Goal: Information Seeking & Learning: Learn about a topic

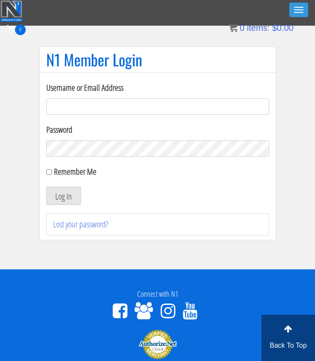
type input "[EMAIL_ADDRESS][DOMAIN_NAME]"
click at [64, 200] on button "Log In" at bounding box center [63, 196] width 35 height 18
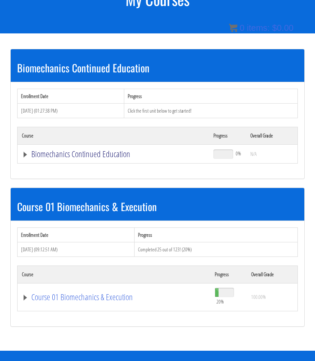
scroll to position [118, 0]
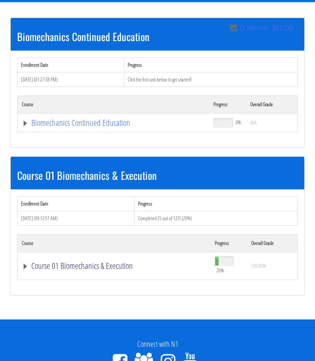
click at [46, 127] on link "Course 01 Biomechanics & Execution" at bounding box center [113, 123] width 183 height 9
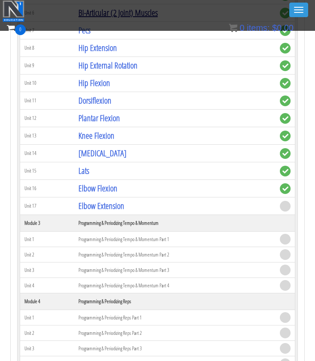
scroll to position [668, 0]
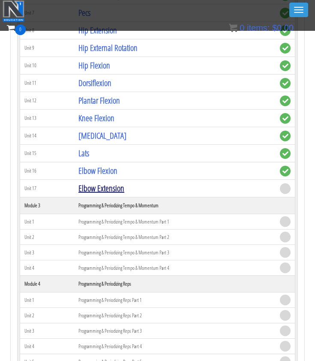
click at [105, 189] on link "Elbow Extension" at bounding box center [101, 189] width 46 height 12
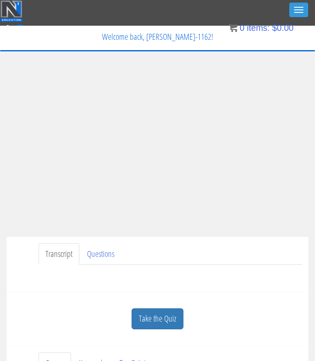
click at [236, 265] on div "Have a question on this unit? Please submit it here: Name * First Last Email * *" at bounding box center [157, 275] width 289 height 21
click at [156, 323] on link "Take the Quiz" at bounding box center [158, 319] width 52 height 21
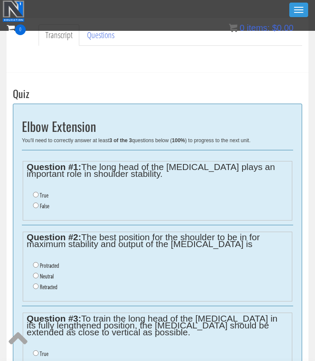
scroll to position [192, 0]
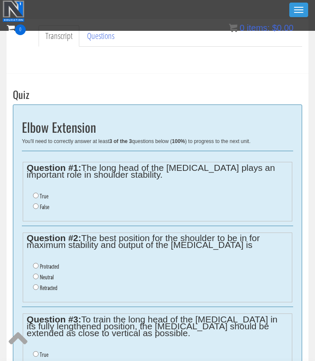
click at [36, 195] on input "True" at bounding box center [36, 196] width 6 height 6
radio input "true"
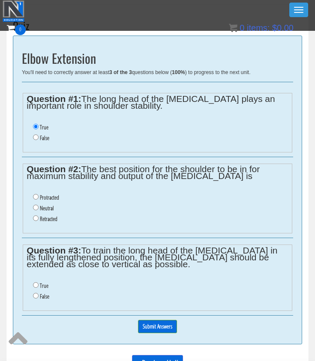
scroll to position [261, 0]
click at [43, 205] on label "Neutral" at bounding box center [47, 208] width 14 height 7
click at [39, 205] on input "Neutral" at bounding box center [36, 208] width 6 height 6
radio input "true"
click at [40, 293] on label "False" at bounding box center [44, 296] width 9 height 7
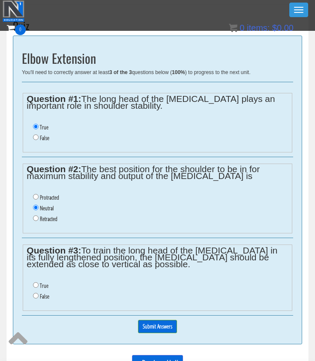
click at [39, 293] on input "False" at bounding box center [36, 296] width 6 height 6
radio input "true"
click at [156, 320] on input "Submit Answers" at bounding box center [157, 326] width 39 height 13
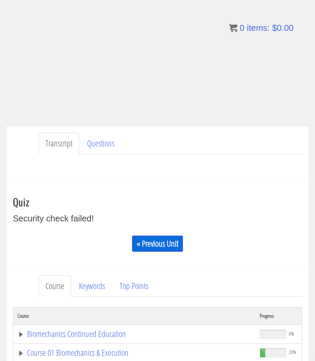
scroll to position [109, 0]
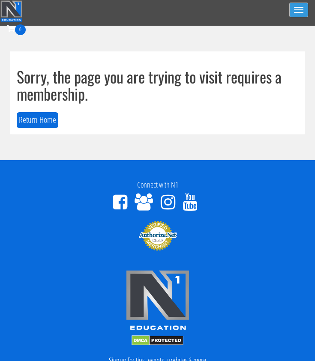
click at [298, 15] on button "Toggle navigation" at bounding box center [298, 10] width 19 height 15
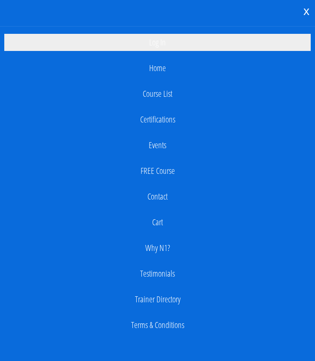
click at [164, 48] on link "Log In" at bounding box center [157, 42] width 306 height 17
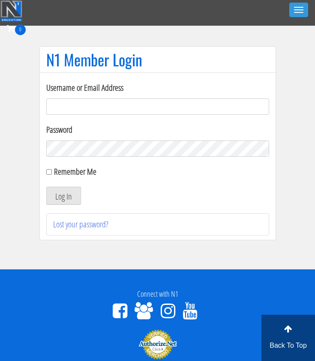
type input "njoseph.inbox@gmail.com"
click at [63, 191] on button "Log In" at bounding box center [63, 196] width 35 height 18
click at [65, 195] on button "Log In" at bounding box center [63, 196] width 35 height 18
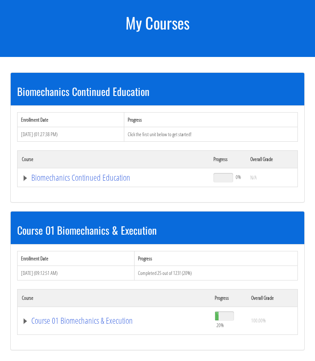
scroll to position [117, 0]
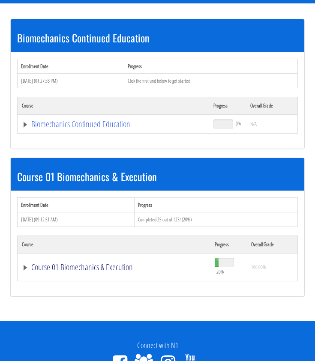
click at [93, 129] on link "Course 01 Biomechanics & Execution" at bounding box center [113, 124] width 183 height 9
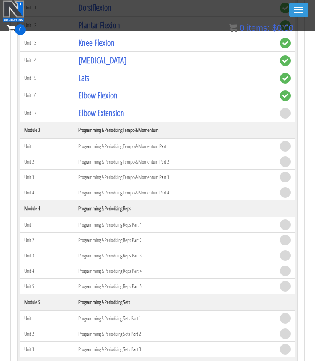
scroll to position [748, 0]
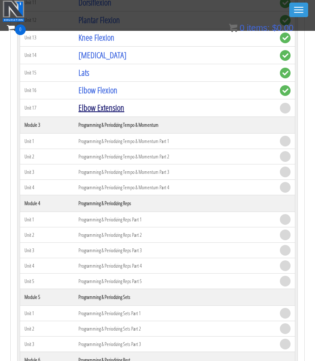
click at [103, 102] on link "Elbow Extension" at bounding box center [101, 108] width 46 height 12
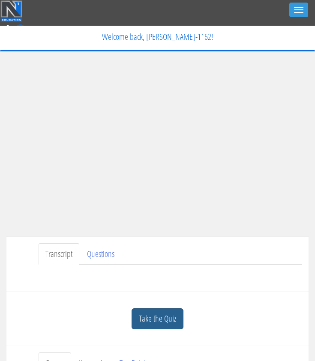
click at [156, 313] on link "Take the Quiz" at bounding box center [158, 319] width 52 height 21
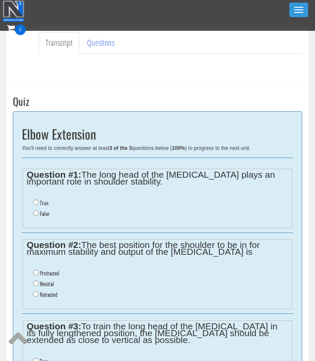
scroll to position [186, 0]
click at [39, 197] on ul "True False" at bounding box center [157, 209] width 261 height 30
click at [40, 200] on label "True" at bounding box center [44, 203] width 9 height 7
click at [39, 200] on input "True" at bounding box center [36, 203] width 6 height 6
radio input "true"
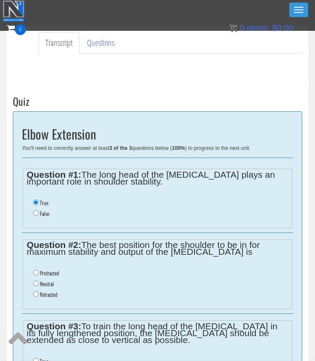
click at [48, 281] on label "Neutral" at bounding box center [47, 284] width 14 height 7
click at [39, 281] on input "Neutral" at bounding box center [36, 284] width 6 height 6
radio input "true"
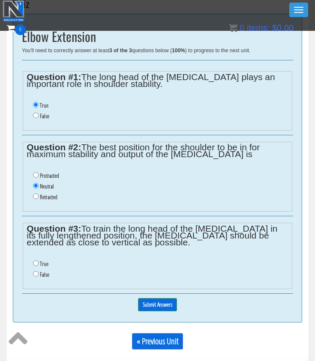
scroll to position [288, 0]
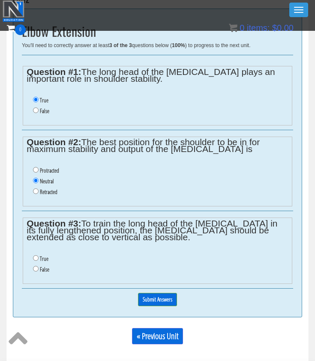
click at [40, 255] on label "True" at bounding box center [44, 258] width 9 height 7
click at [39, 255] on input "True" at bounding box center [36, 258] width 6 height 6
radio input "true"
click at [40, 266] on label "False" at bounding box center [44, 269] width 9 height 7
click at [39, 266] on input "False" at bounding box center [36, 269] width 6 height 6
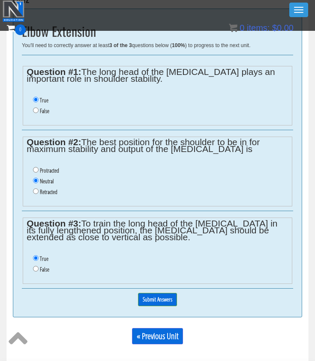
radio input "true"
click at [151, 294] on input "Submit Answers" at bounding box center [157, 299] width 39 height 13
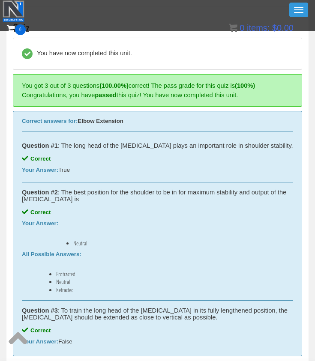
scroll to position [253, 0]
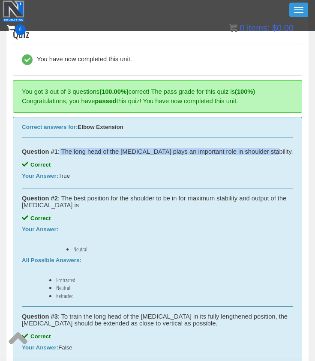
drag, startPoint x: 62, startPoint y: 149, endPoint x: 273, endPoint y: 149, distance: 211.3
click at [273, 149] on div "Question #1 : The long head of the triceps plays an important role in shoulder …" at bounding box center [157, 151] width 271 height 7
copy div "The long head of the triceps plays an important role in shoulder stability."
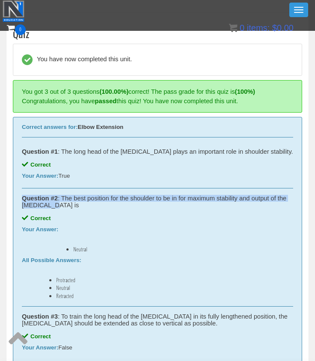
drag, startPoint x: 64, startPoint y: 193, endPoint x: 81, endPoint y: 206, distance: 21.4
click at [81, 206] on div "Question #2 : The best position for the shoulder to be in for maximum stability…" at bounding box center [157, 248] width 271 height 119
copy div "Question #2 : The best position for the shoulder to be in for maximum stability…"
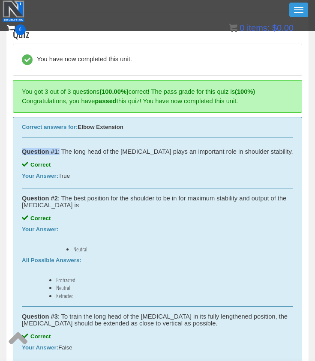
drag, startPoint x: 62, startPoint y: 151, endPoint x: 0, endPoint y: 150, distance: 62.2
click at [0, 150] on div "Nguyen Hoang njoseph.inbox@gmail.com 2025-08-25 137.154.28.92 Transcript Questi…" at bounding box center [157, 102] width 315 height 628
copy div "Question #1 :"
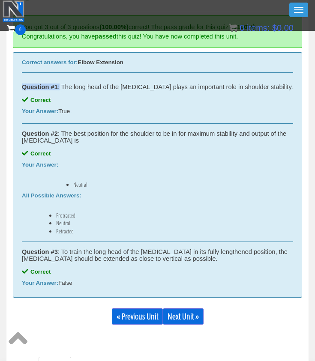
scroll to position [319, 0]
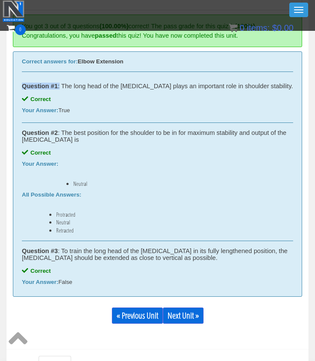
click at [77, 259] on div "Question #3 : To train the long head of the triceps in its fully lengthened pos…" at bounding box center [157, 255] width 271 height 14
drag, startPoint x: 63, startPoint y: 249, endPoint x: 100, endPoint y: 282, distance: 49.5
click at [100, 282] on div "Question #3 : To train the long head of the triceps in its fully lengthened pos…" at bounding box center [157, 263] width 271 height 45
copy div "To train the long head of the triceps in its fully lengthened position, the hum…"
drag, startPoint x: 21, startPoint y: 249, endPoint x: 106, endPoint y: 286, distance: 92.5
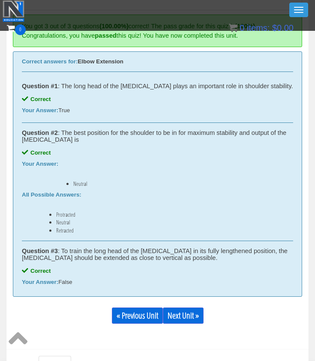
click at [106, 286] on div "Correct answers for: Elbow Extension Question #1 : The long head of the triceps…" at bounding box center [157, 174] width 289 height 246
copy div "Question #3 : To train the long head of the triceps in its fully lengthened pos…"
click at [190, 313] on link "Next Unit »" at bounding box center [183, 316] width 41 height 16
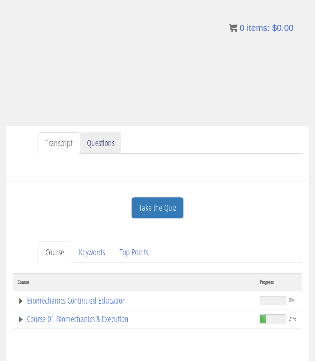
scroll to position [119, 0]
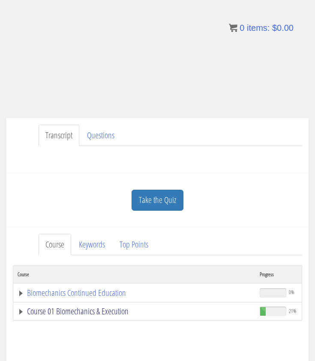
click at [63, 311] on link "Course 01 Biomechanics & Execution" at bounding box center [135, 311] width 234 height 9
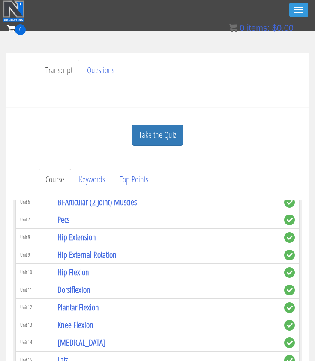
scroll to position [345, 0]
